Goal: Book appointment/travel/reservation: Book appointment/travel/reservation

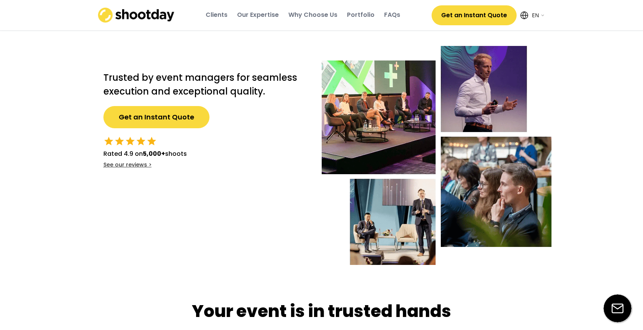
select select ""en""
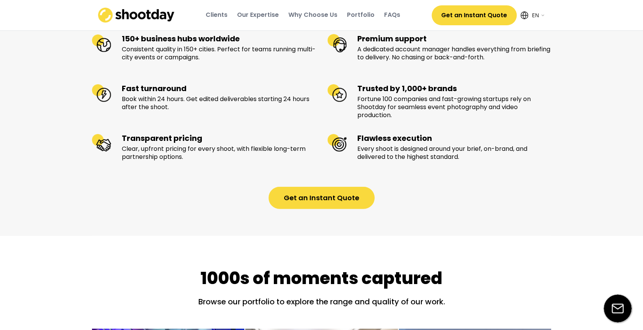
scroll to position [897, 0]
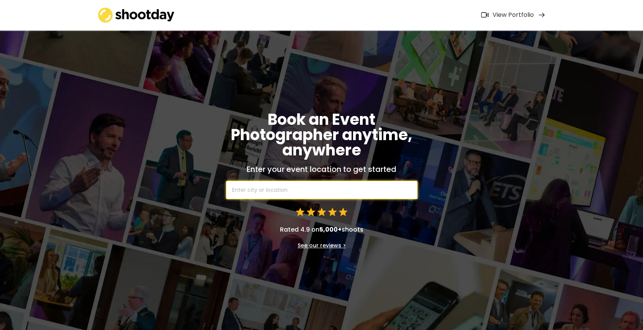
click at [261, 192] on input "text" at bounding box center [321, 190] width 191 height 18
type input "will cal"
type input "will call, [GEOGRAPHIC_DATA][PERSON_NAME], [GEOGRAPHIC_DATA], [GEOGRAPHIC_DATA]"
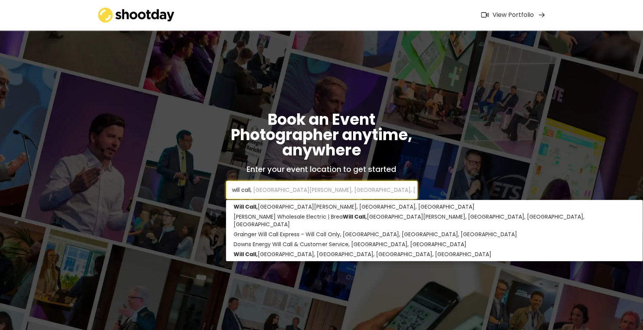
type input "will call,"
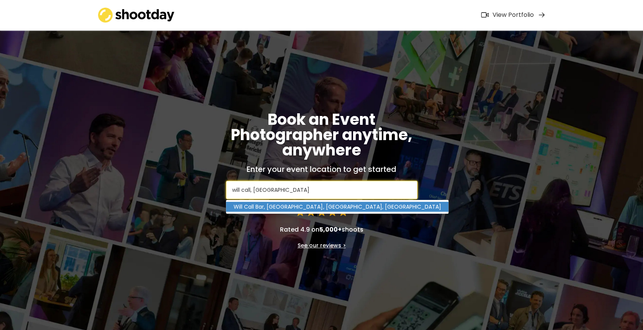
click at [251, 208] on p "Will Call Bar, [GEOGRAPHIC_DATA], [GEOGRAPHIC_DATA], [GEOGRAPHIC_DATA]" at bounding box center [337, 207] width 222 height 10
type input "Will Call Bar, [GEOGRAPHIC_DATA], [GEOGRAPHIC_DATA], [GEOGRAPHIC_DATA]"
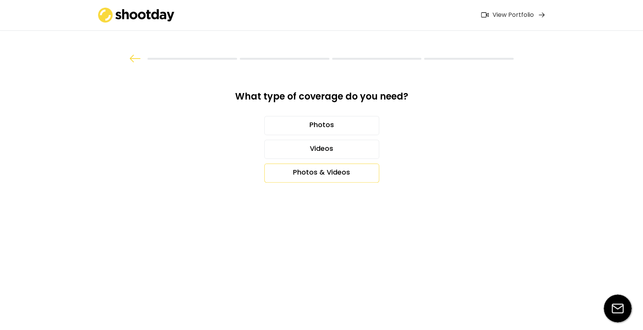
click at [361, 172] on div "Photos & Videos" at bounding box center [321, 172] width 115 height 19
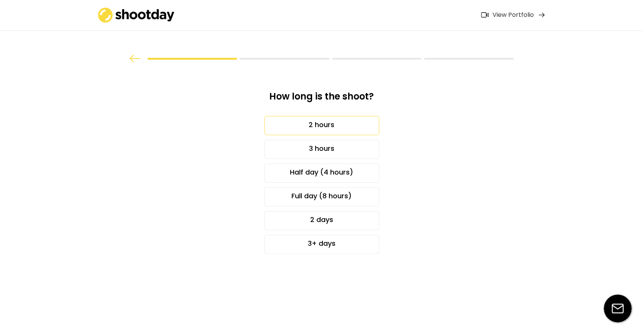
click at [358, 123] on div "2 hours" at bounding box center [321, 125] width 115 height 19
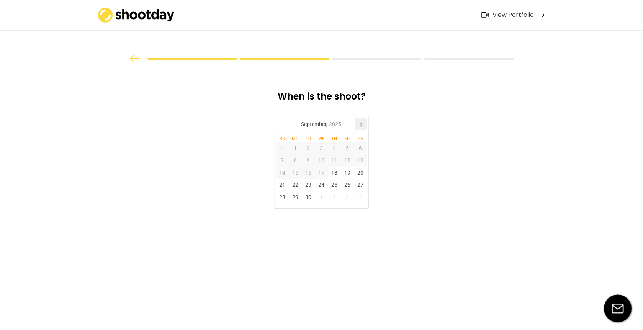
click at [364, 124] on icon at bounding box center [360, 124] width 12 height 12
click at [336, 149] on div "2" at bounding box center [334, 148] width 13 height 12
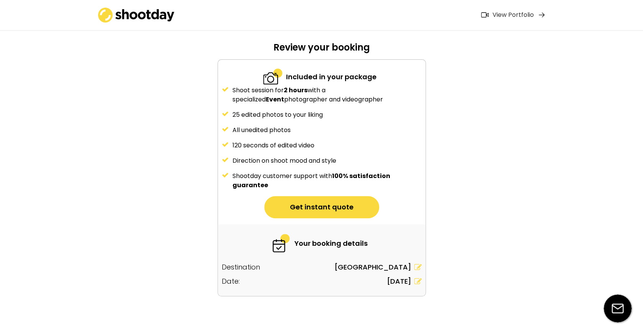
scroll to position [58, 0]
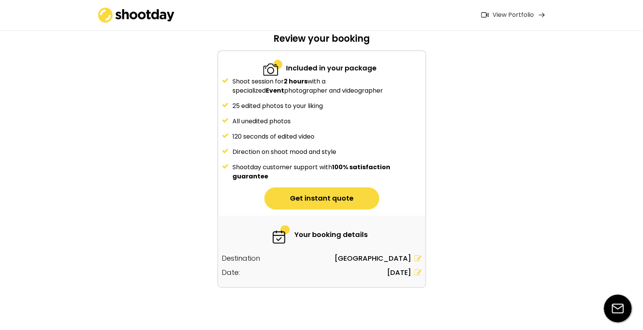
click at [415, 271] on icon at bounding box center [418, 273] width 8 height 8
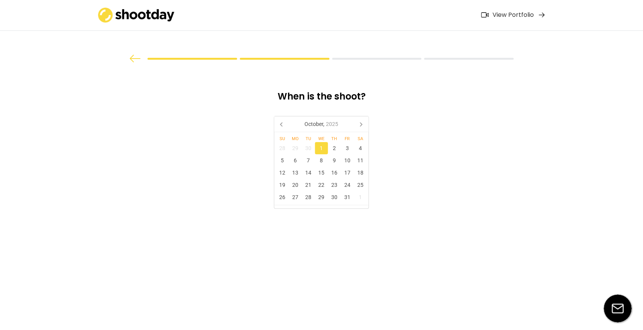
scroll to position [0, 0]
click at [337, 152] on div "2" at bounding box center [334, 148] width 13 height 12
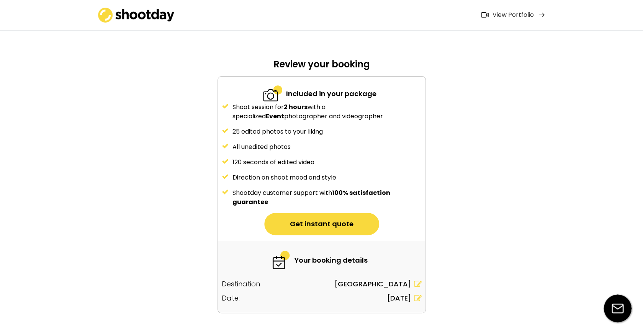
scroll to position [38, 0]
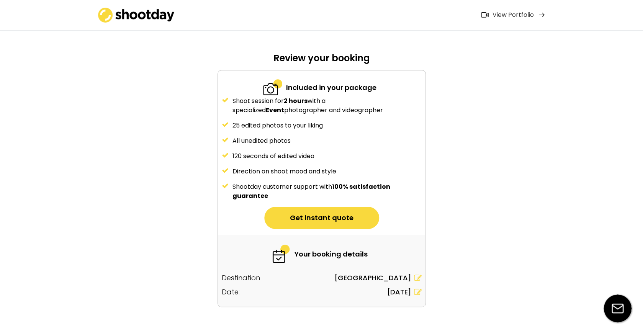
click at [418, 290] on icon at bounding box center [418, 292] width 8 height 8
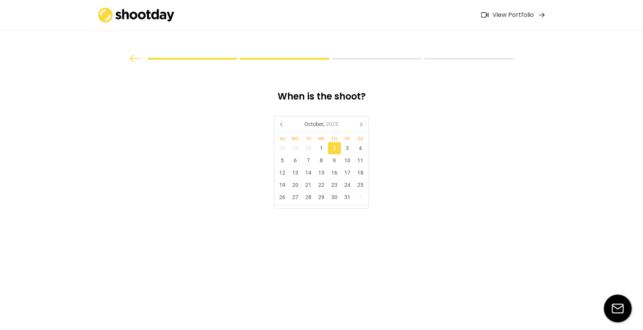
scroll to position [0, 0]
click at [348, 150] on div "3" at bounding box center [347, 148] width 13 height 12
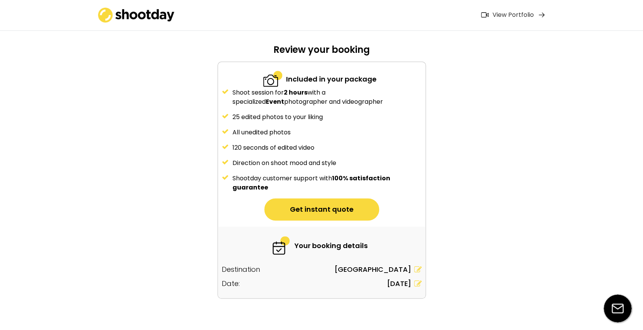
scroll to position [58, 0]
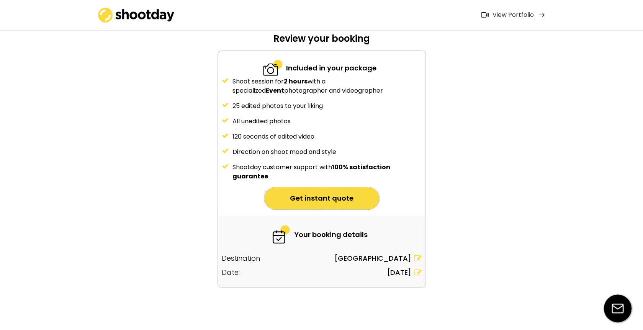
click at [331, 196] on button "Get instant quote" at bounding box center [321, 198] width 115 height 22
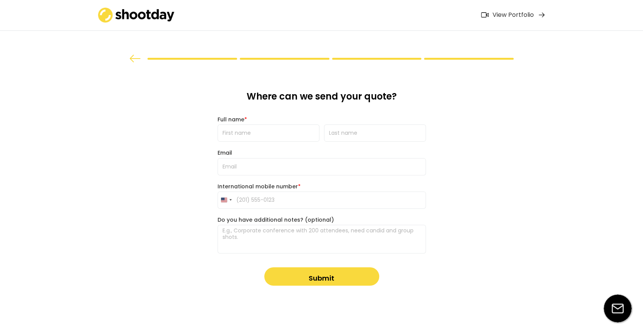
click at [281, 132] on input "input" at bounding box center [268, 132] width 102 height 17
type input "[PERSON_NAME]"
click at [372, 127] on input "input" at bounding box center [375, 132] width 102 height 17
type input "Offenmueller"
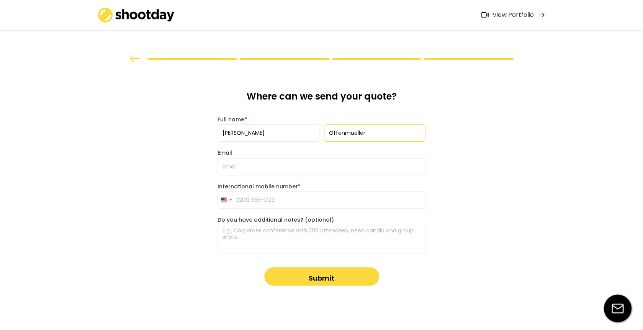
click at [275, 168] on input "email" at bounding box center [321, 166] width 208 height 17
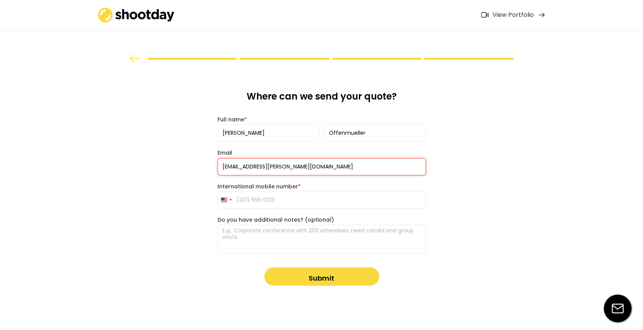
type input "[EMAIL_ADDRESS][PERSON_NAME][DOMAIN_NAME]"
click at [269, 195] on input "tel" at bounding box center [321, 199] width 208 height 17
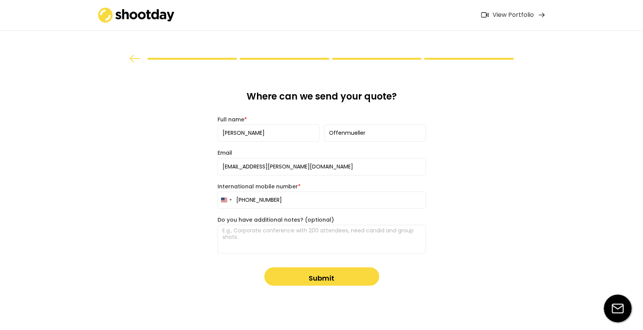
type input "[PHONE_NUMBER]"
click at [261, 230] on textarea at bounding box center [321, 239] width 208 height 29
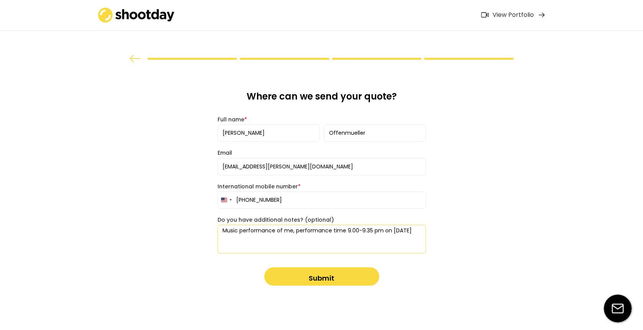
type textarea "Music performance of me, performance time 9.00-9.35 pm on [DATE]"
click at [328, 274] on button "Submit" at bounding box center [321, 276] width 115 height 18
